Goal: Check status

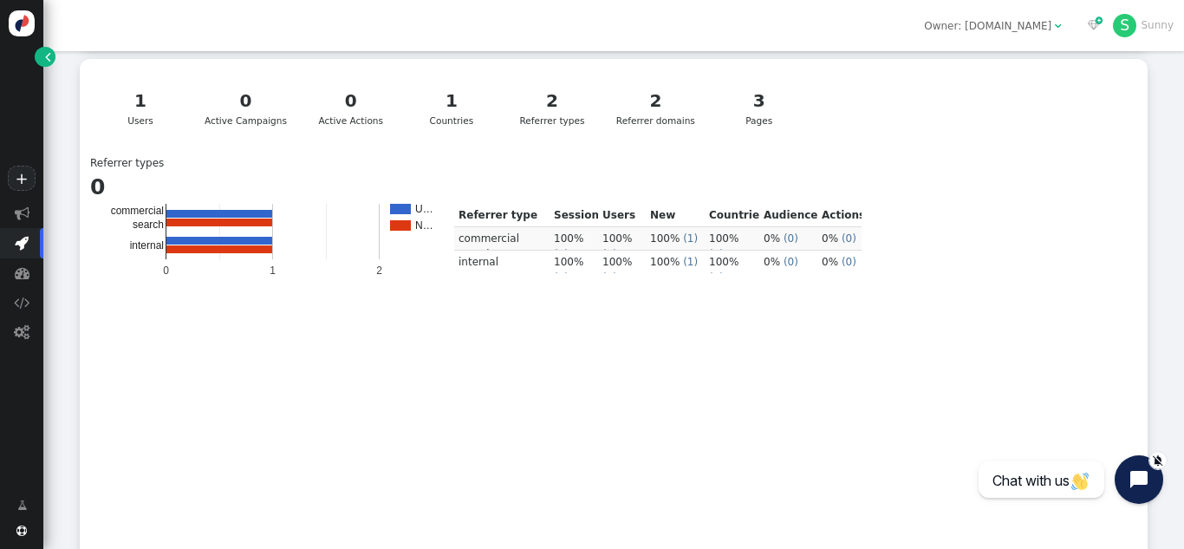
scroll to position [397, 0]
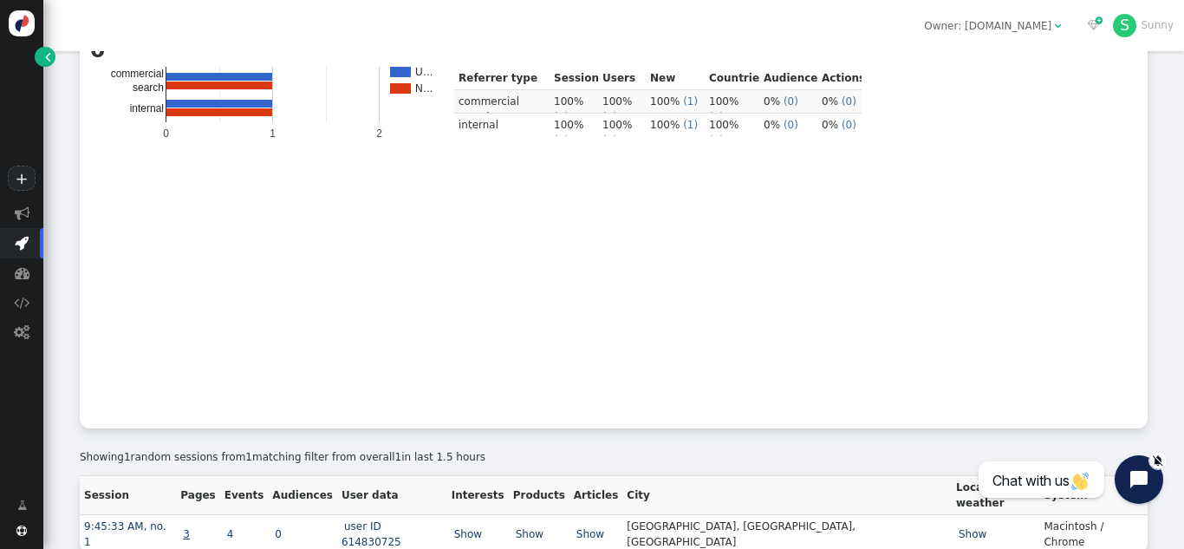
click at [192, 528] on link "3" at bounding box center [186, 534] width 12 height 12
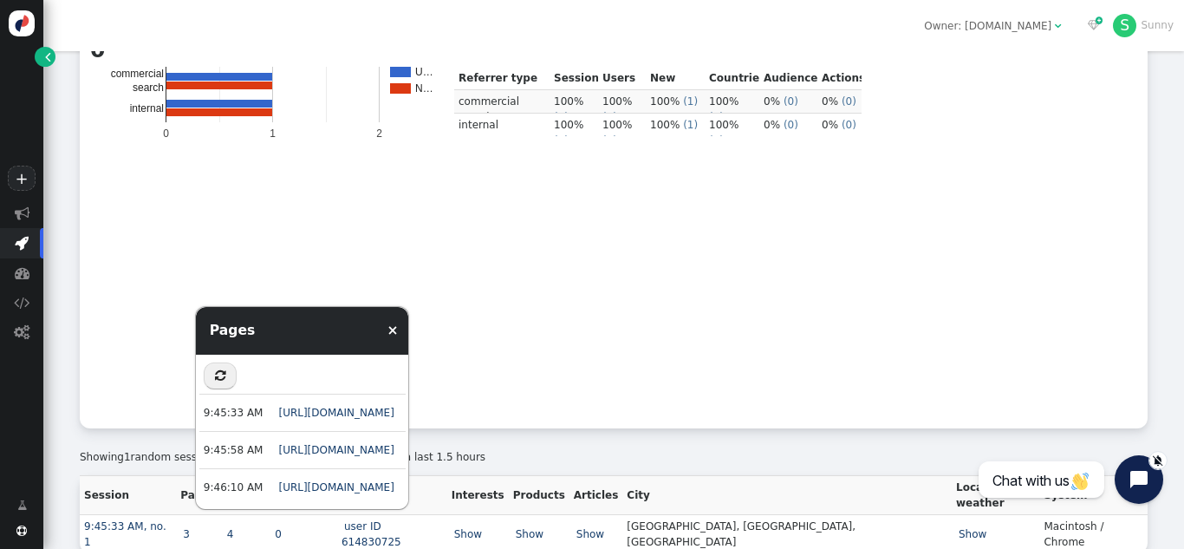
click at [166, 381] on rect "A chart." at bounding box center [272, 240] width 347 height 347
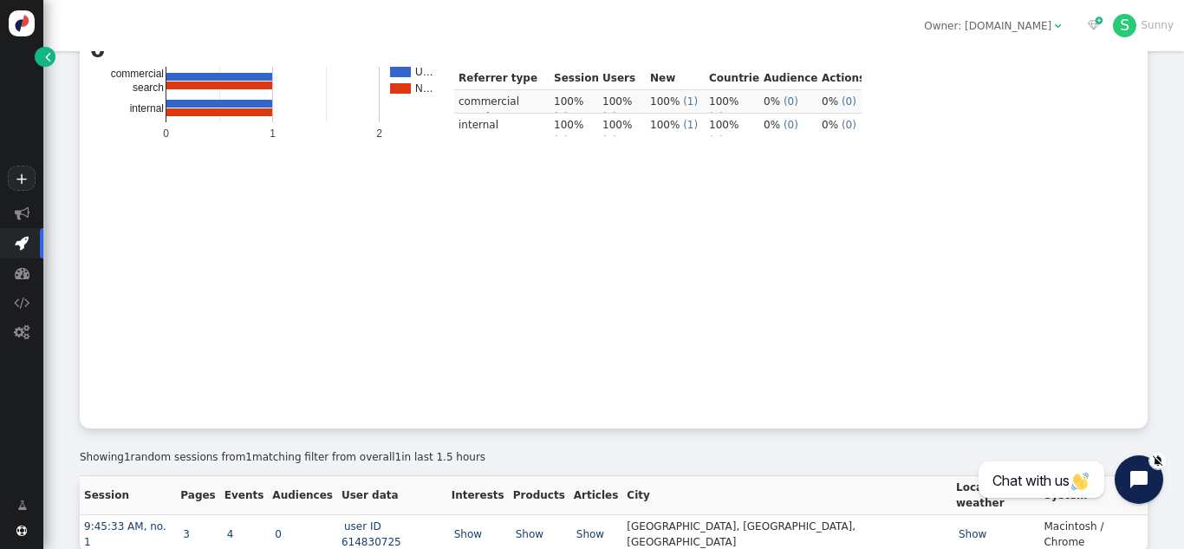
click at [311, 309] on rect "A chart." at bounding box center [272, 240] width 347 height 347
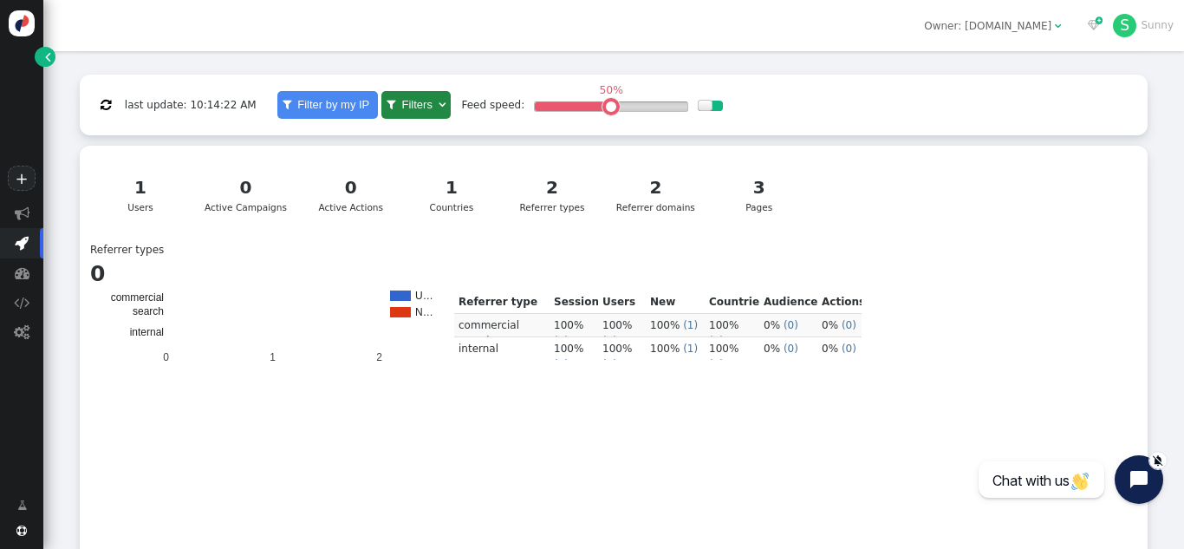
scroll to position [397, 0]
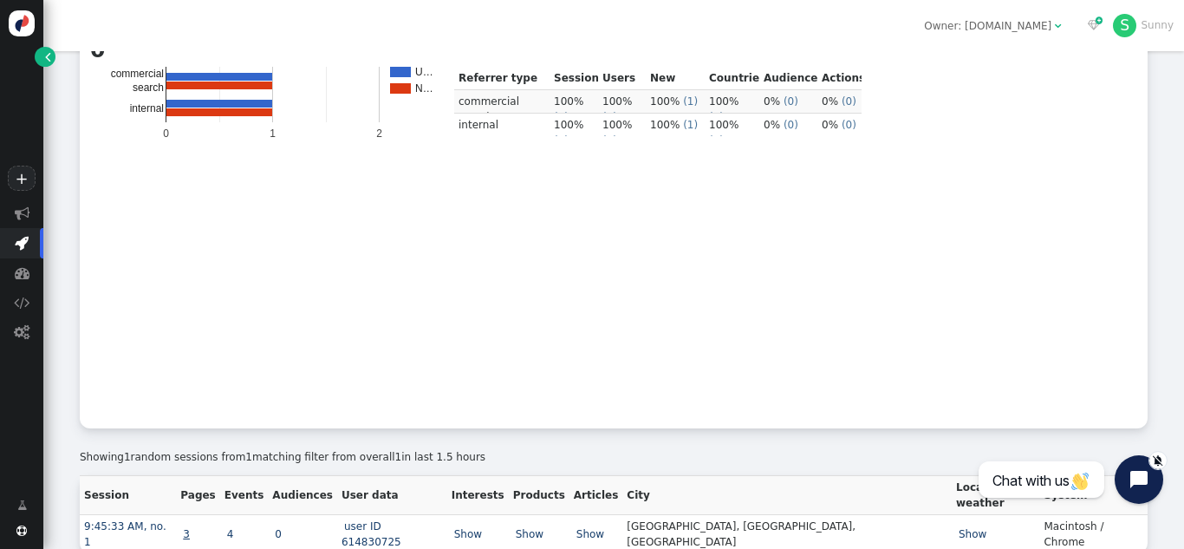
click at [192, 528] on link "3" at bounding box center [186, 534] width 12 height 12
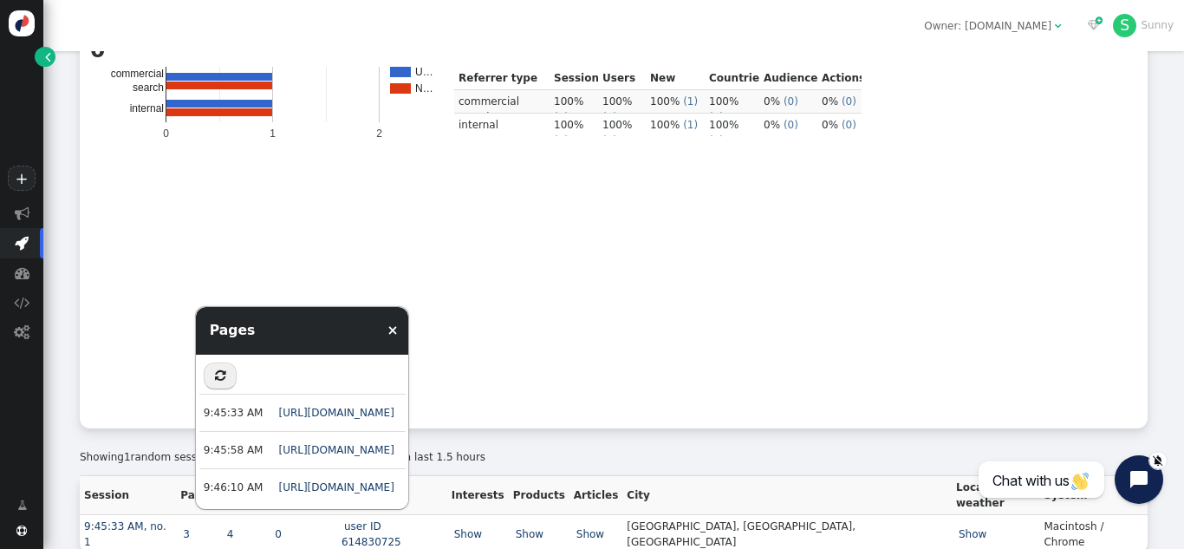
click at [792, 297] on td "Referrer type Sessions Users New users Countries Audiences Actions commercial s…" at bounding box center [657, 242] width 407 height 351
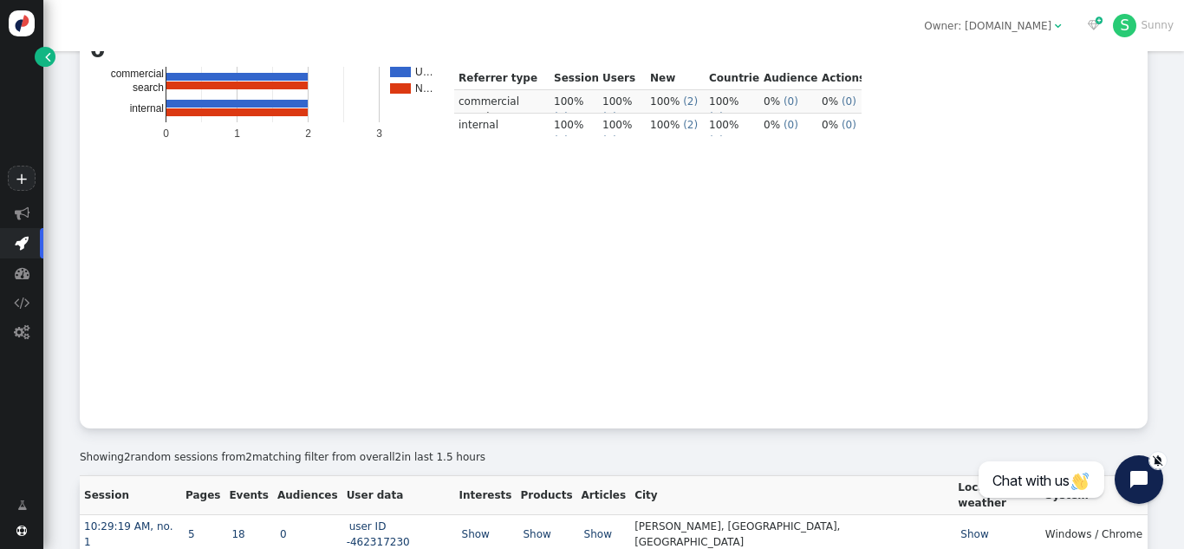
click at [125, 328] on rect "A chart." at bounding box center [272, 240] width 347 height 347
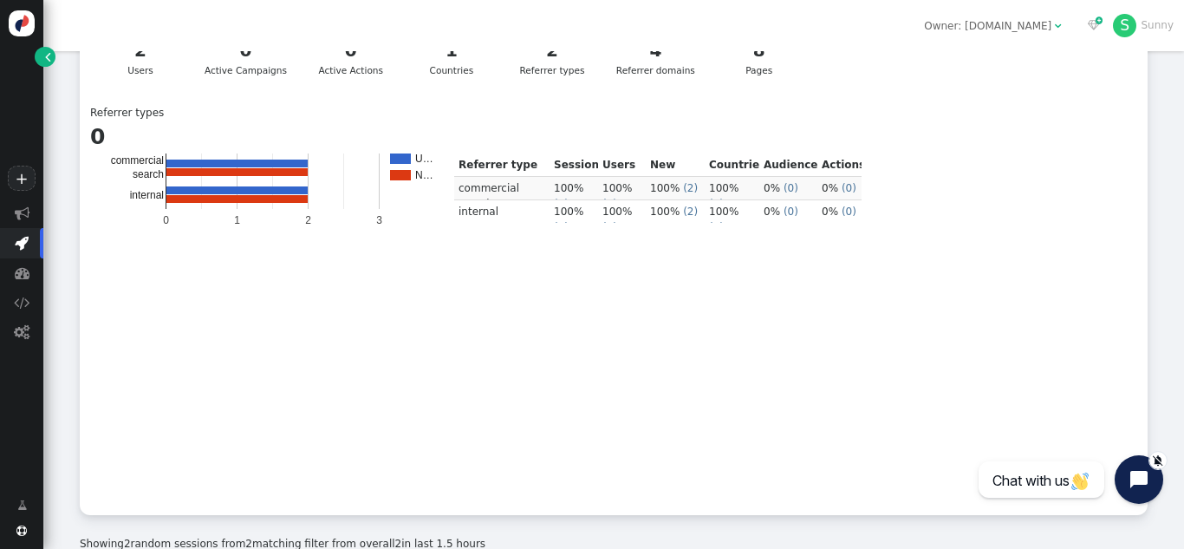
scroll to position [420, 0]
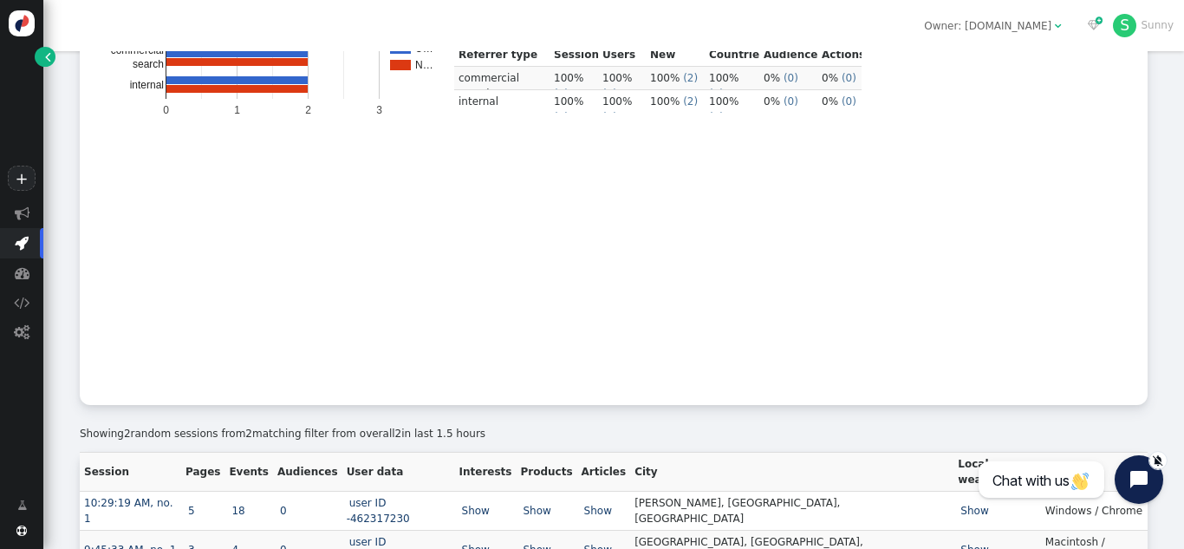
click at [280, 315] on rect "A chart." at bounding box center [272, 216] width 347 height 347
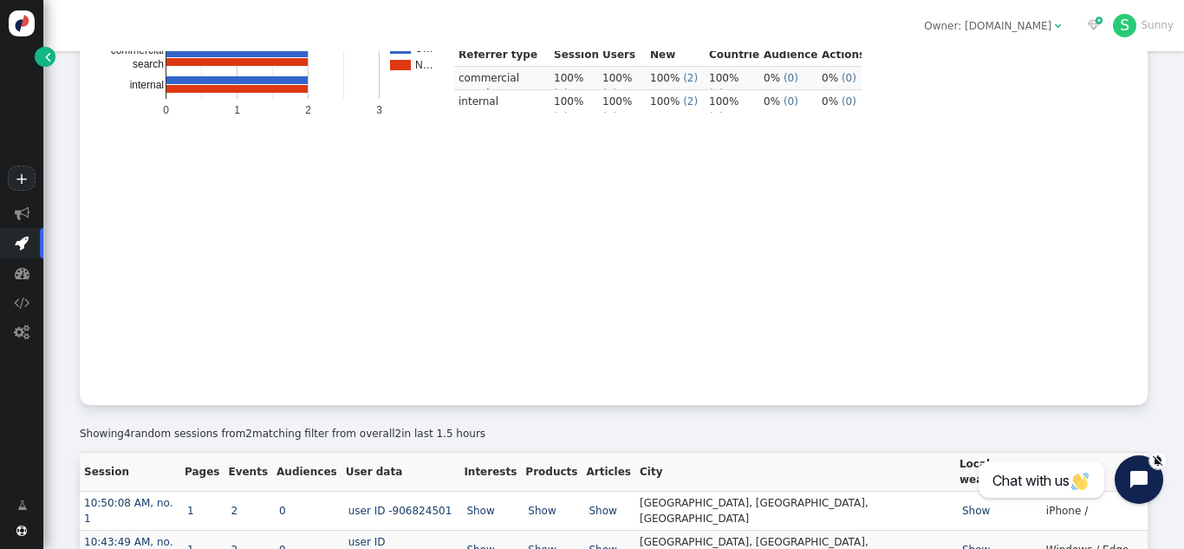
click at [280, 313] on rect "A chart." at bounding box center [272, 216] width 347 height 347
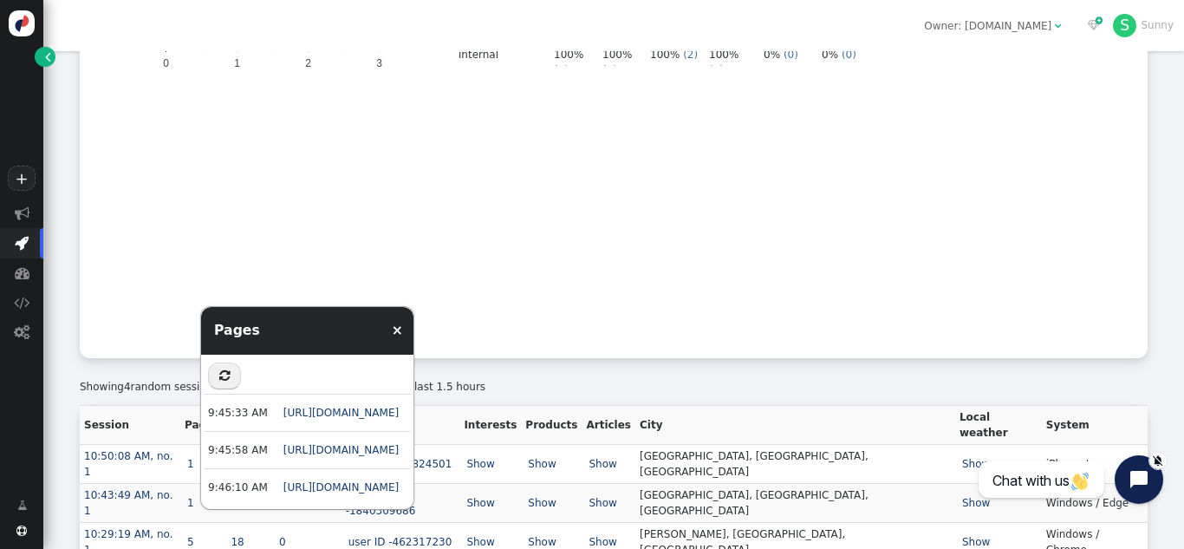
click at [175, 261] on rect "A chart." at bounding box center [272, 170] width 347 height 347
